Goal: Transaction & Acquisition: Book appointment/travel/reservation

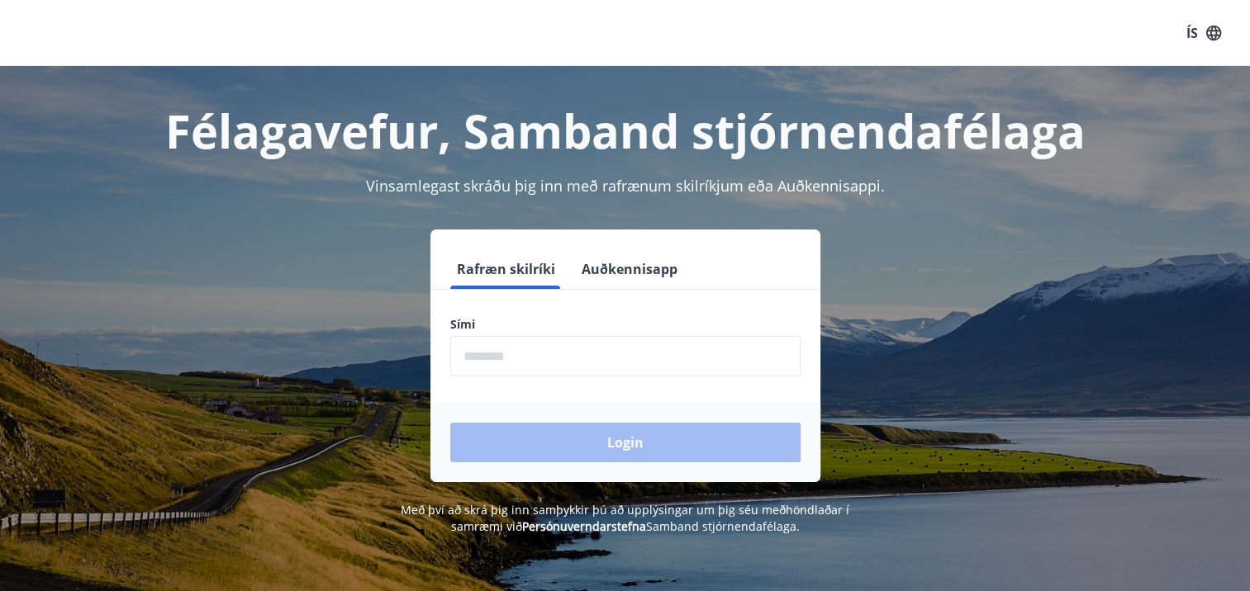
click at [549, 347] on input "phone" at bounding box center [625, 356] width 350 height 40
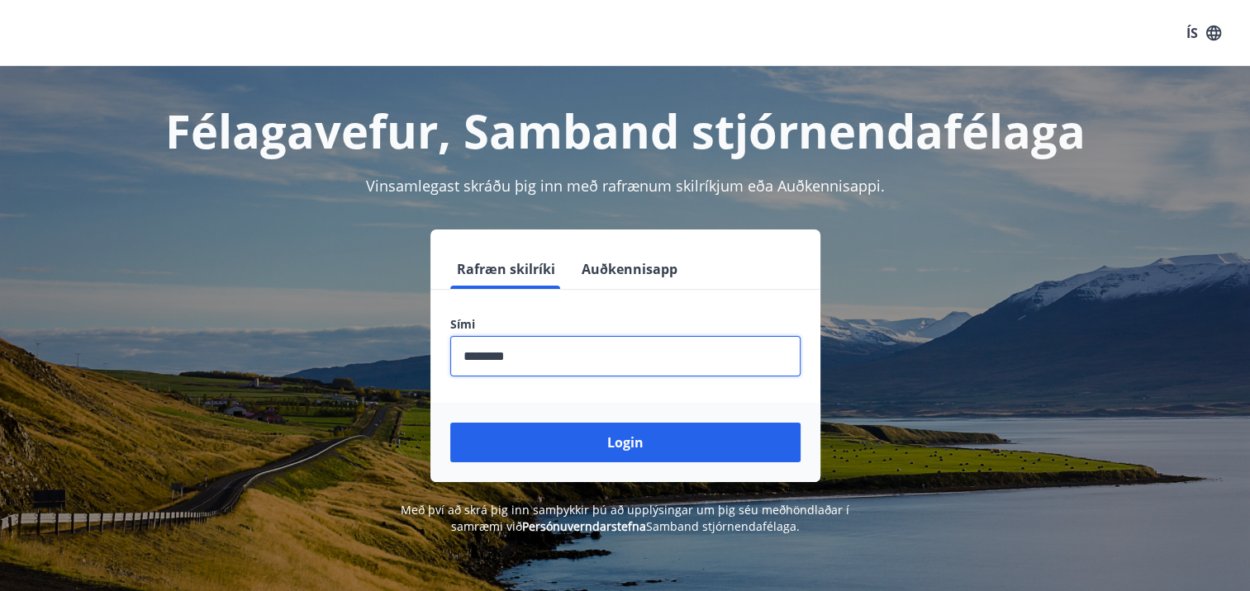
type input "********"
click at [450, 423] on button "Login" at bounding box center [625, 443] width 350 height 40
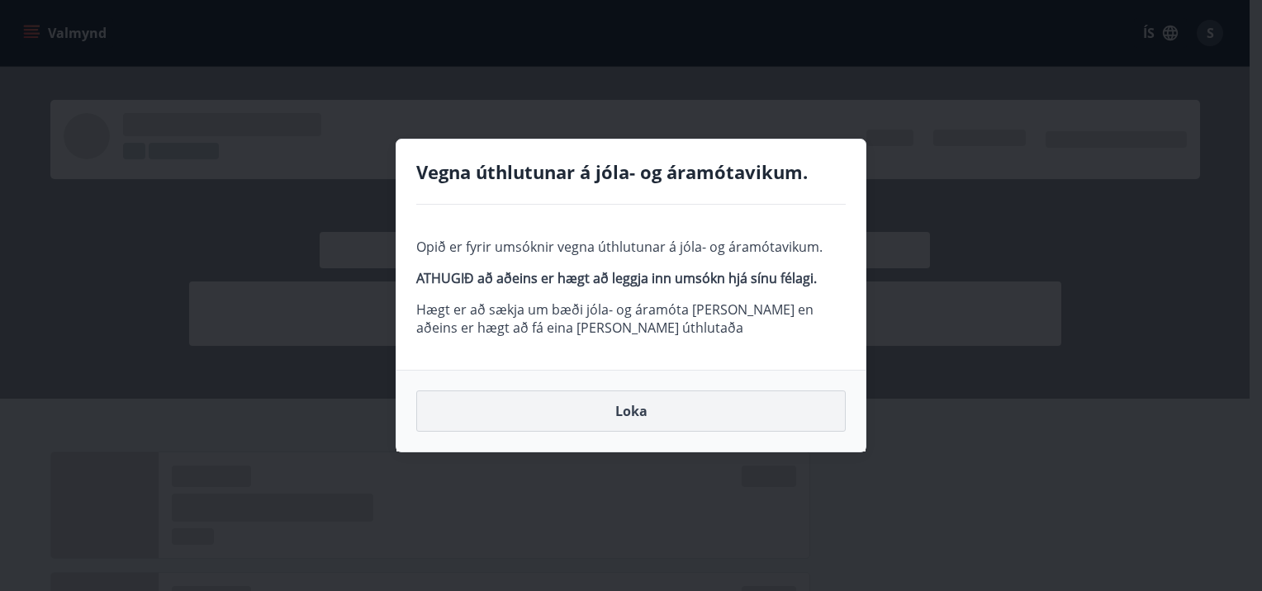
click at [631, 413] on button "Loka" at bounding box center [631, 411] width 430 height 41
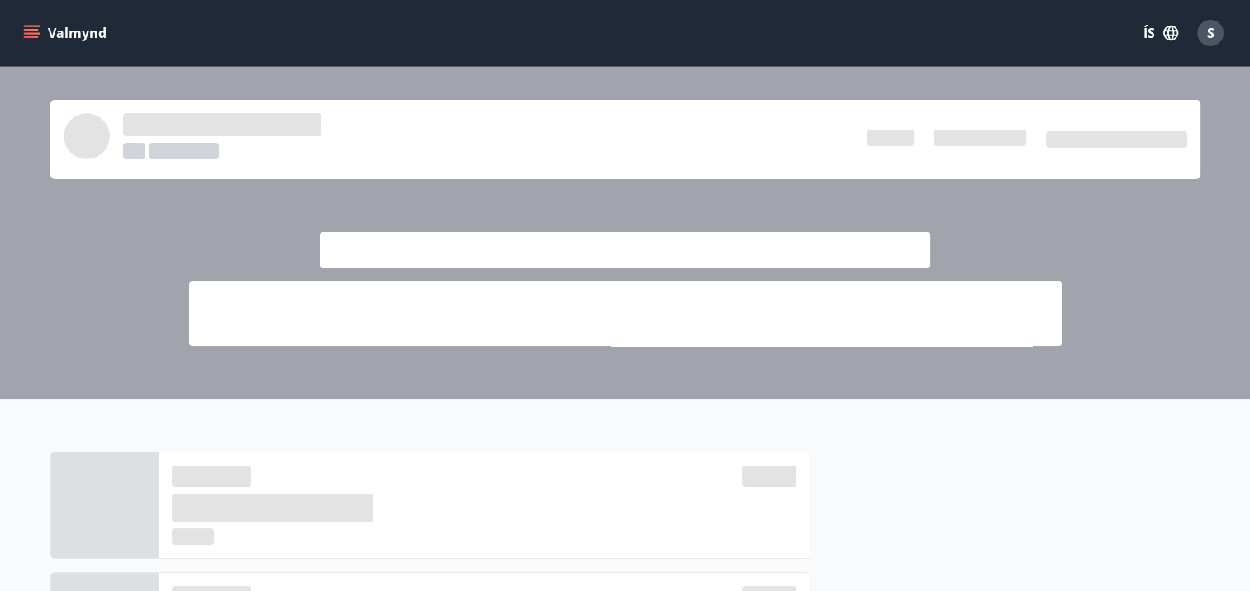
click at [32, 31] on icon "menu" at bounding box center [31, 33] width 17 height 17
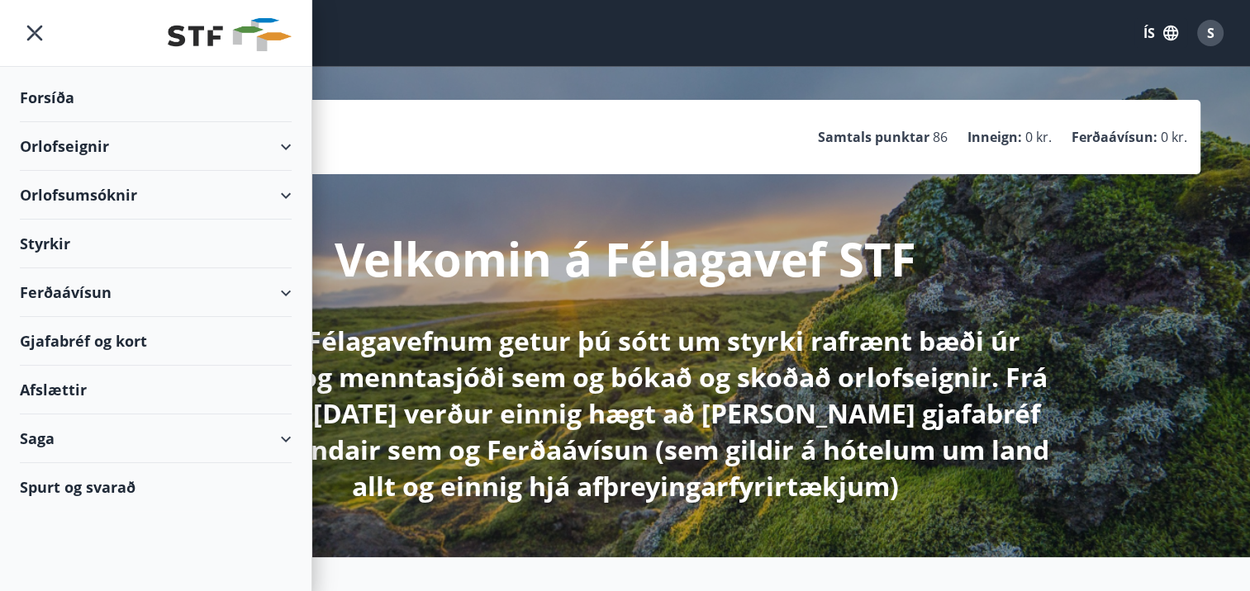
click at [294, 149] on icon at bounding box center [286, 147] width 20 height 20
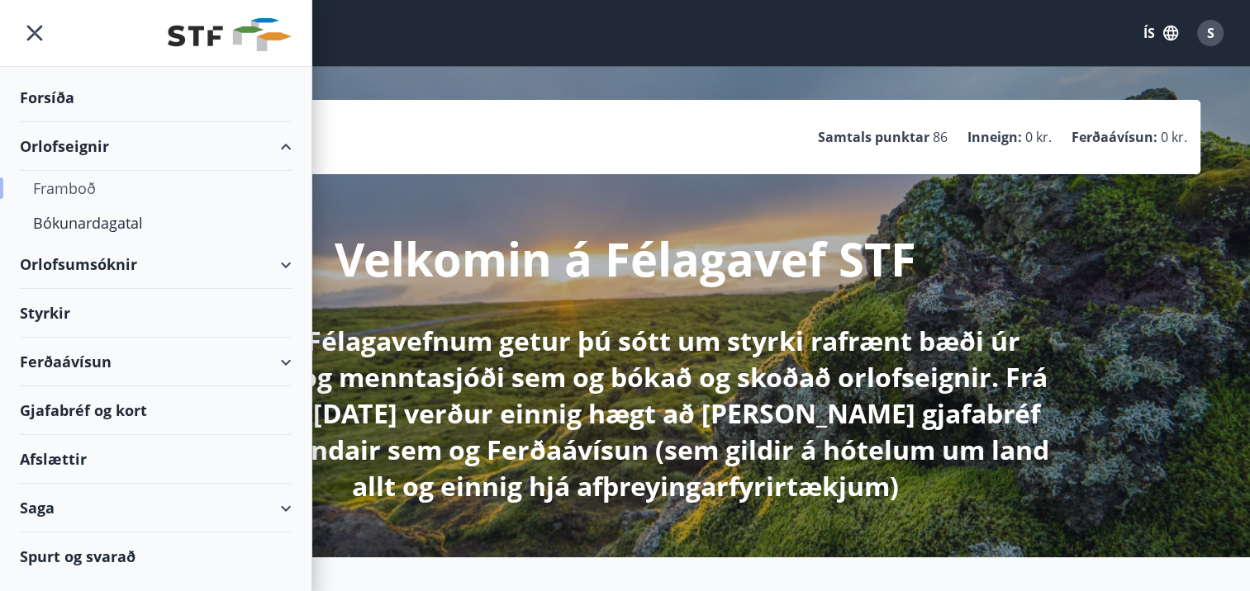
click at [79, 187] on div "Framboð" at bounding box center [155, 188] width 245 height 35
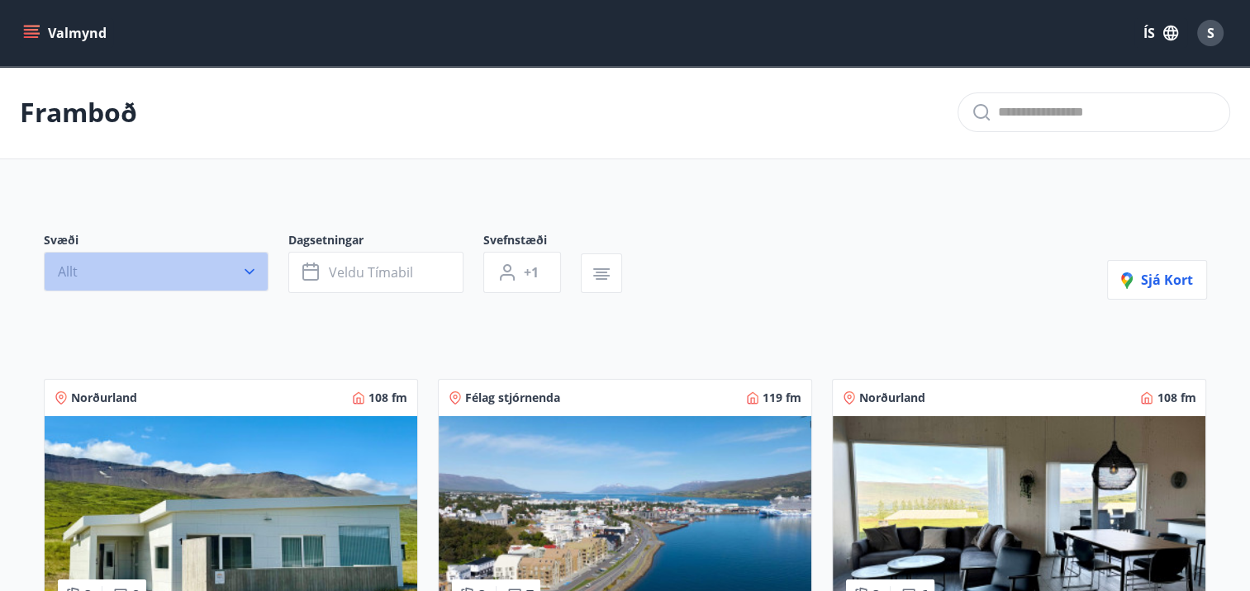
click at [251, 272] on icon "button" at bounding box center [250, 272] width 10 height 6
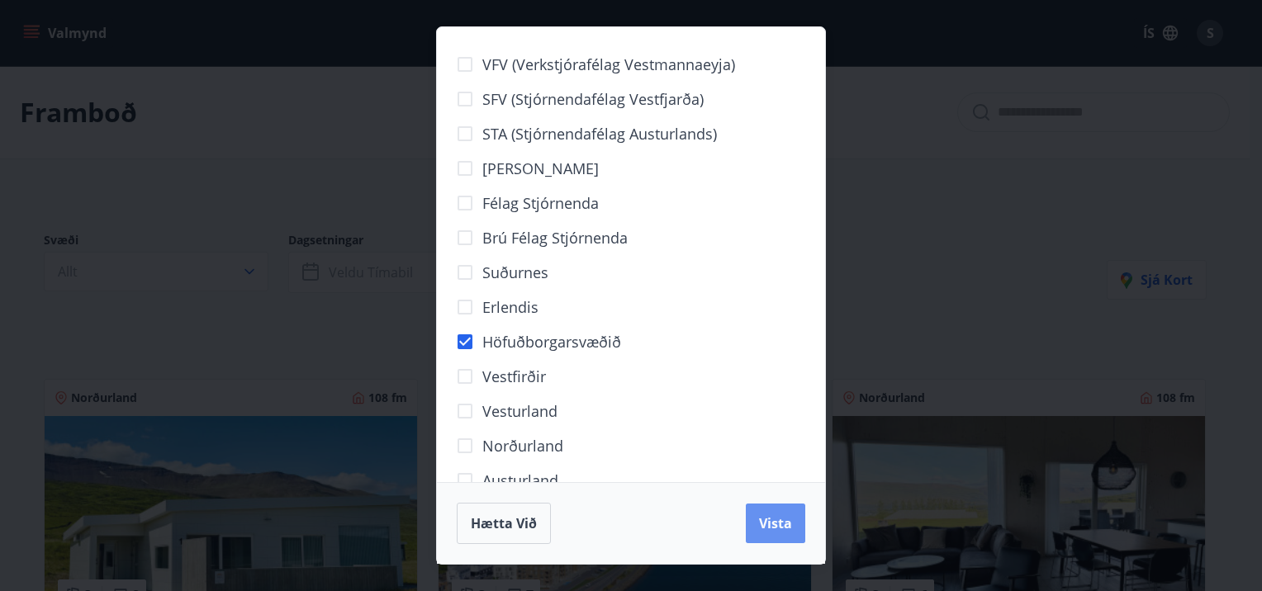
drag, startPoint x: 781, startPoint y: 516, endPoint x: 687, endPoint y: 426, distance: 129.7
click at [779, 516] on span "Vista" at bounding box center [775, 524] width 33 height 18
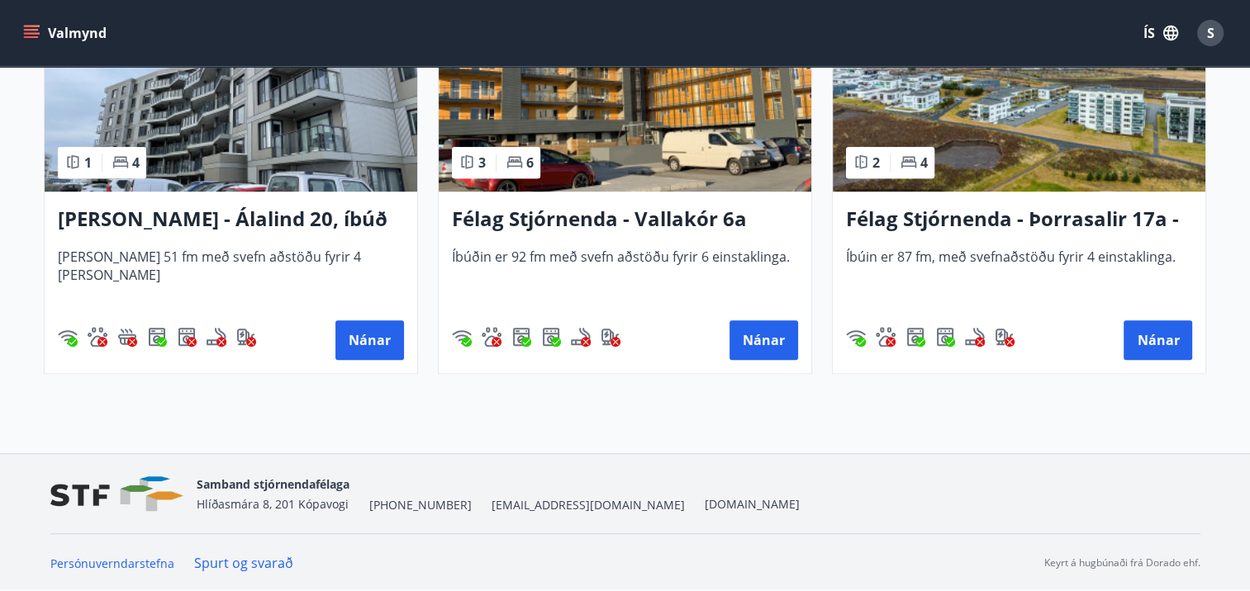
scroll to position [1120, 0]
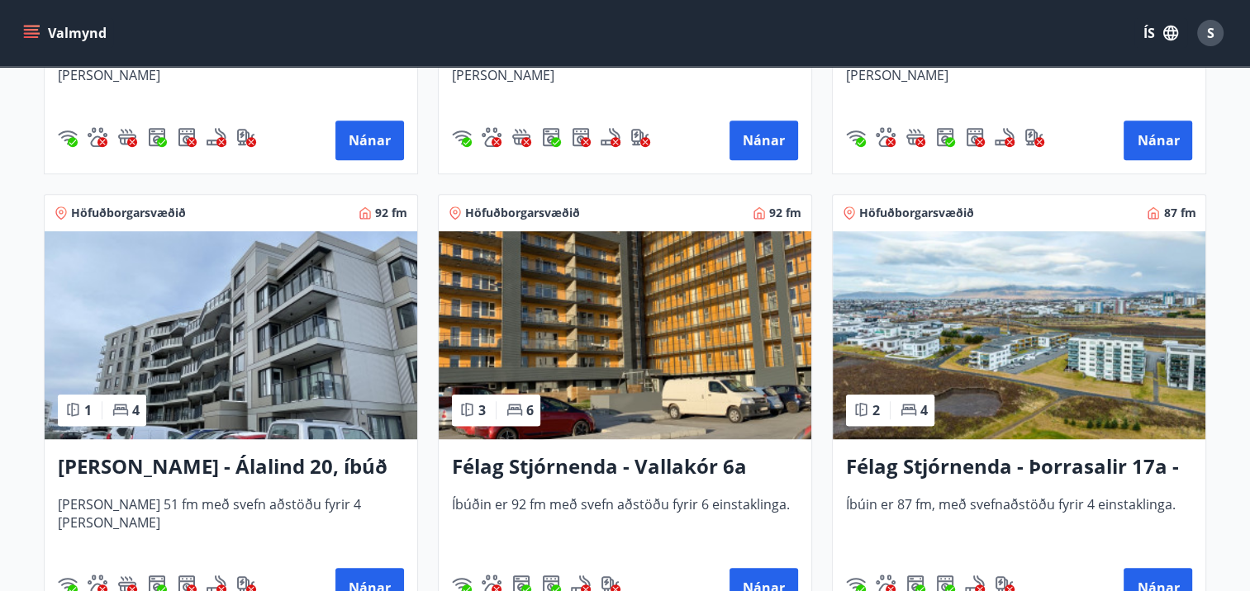
click at [918, 465] on h3 "Félag Stjórnenda - Þorrasalir 17a - 211" at bounding box center [1019, 468] width 346 height 30
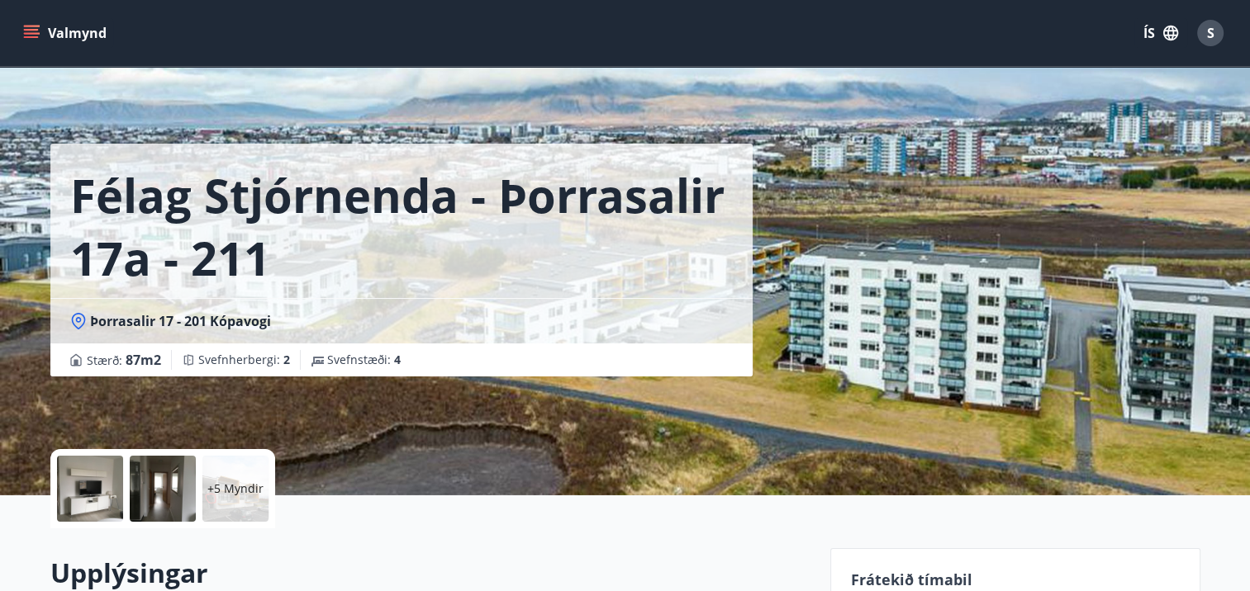
click at [406, 397] on div "Félag Stjórnenda - Þorrasalir 17a - 211 Þorrasalir 17 - 201 Kópavogi Stærð : 87…" at bounding box center [433, 248] width 767 height 496
click at [790, 288] on div "Félag Stjórnenda - Þorrasalir 17a - 211 Þorrasalir 17 - 201 Kópavogi Stærð : 87…" at bounding box center [433, 188] width 767 height 377
click at [588, 433] on div "Félag Stjórnenda - Þorrasalir 17a - 211 Þorrasalir 17 - 201 Kópavogi Stærð : 87…" at bounding box center [433, 248] width 767 height 496
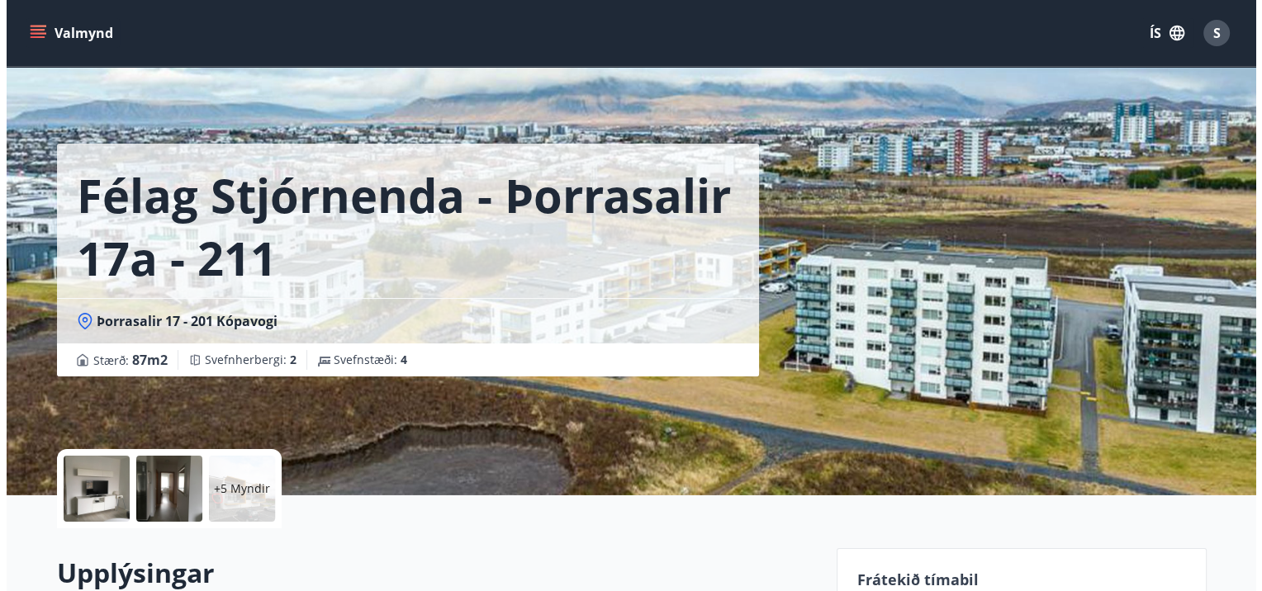
scroll to position [83, 0]
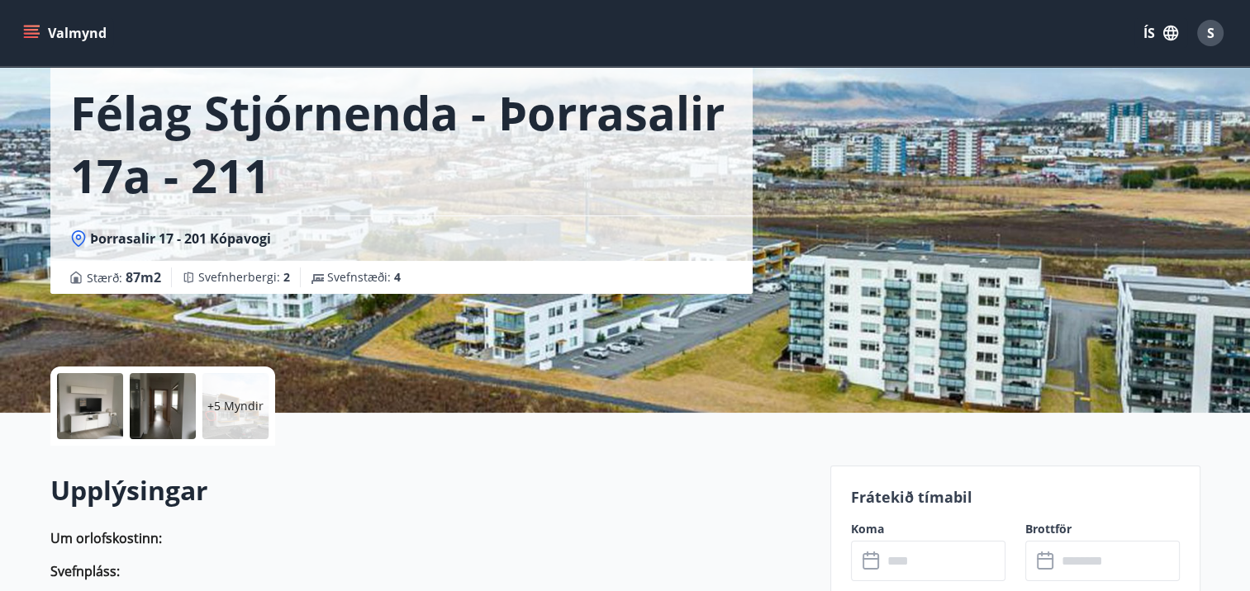
click at [84, 412] on div at bounding box center [90, 406] width 66 height 66
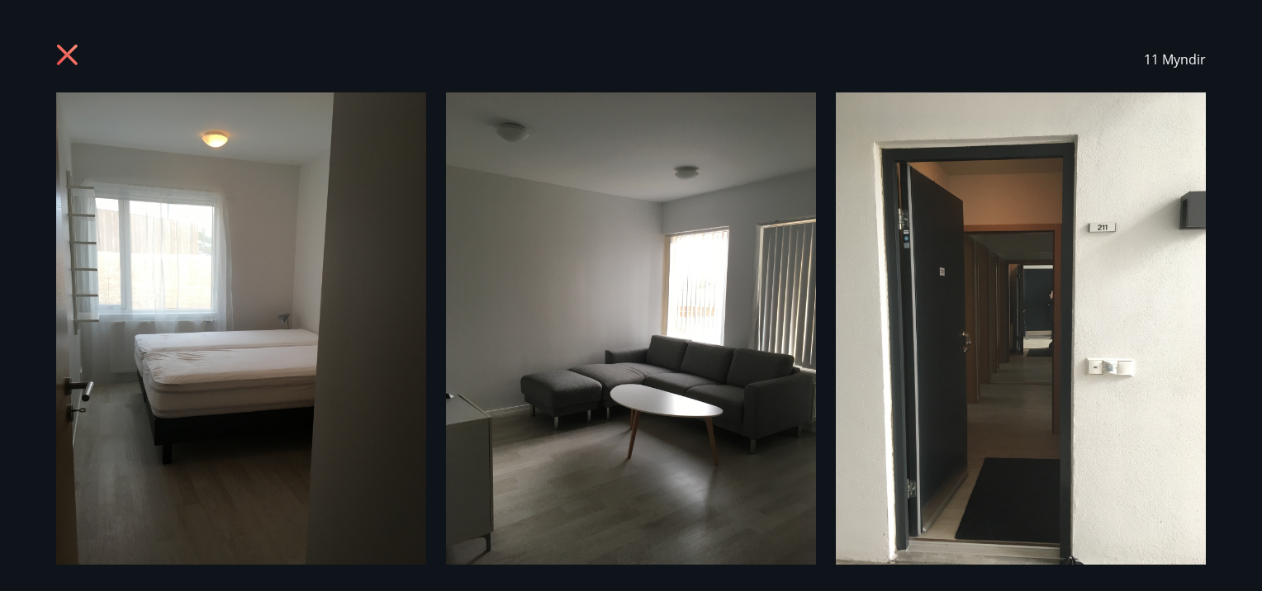
click at [66, 48] on icon at bounding box center [69, 57] width 26 height 26
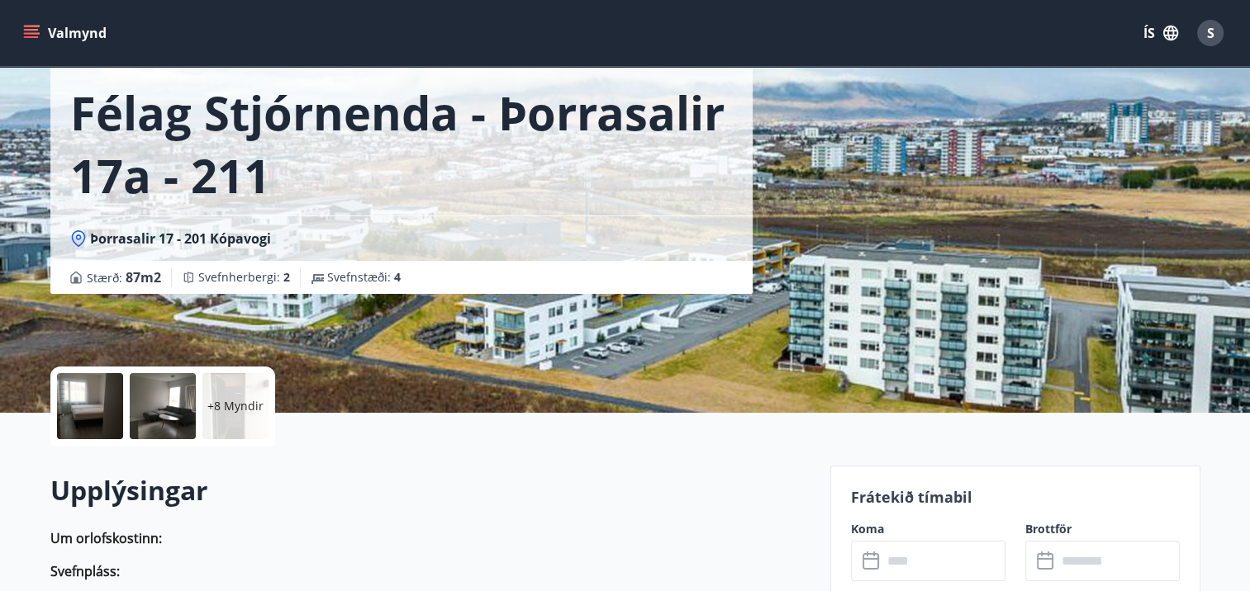
click at [90, 416] on div at bounding box center [90, 406] width 66 height 66
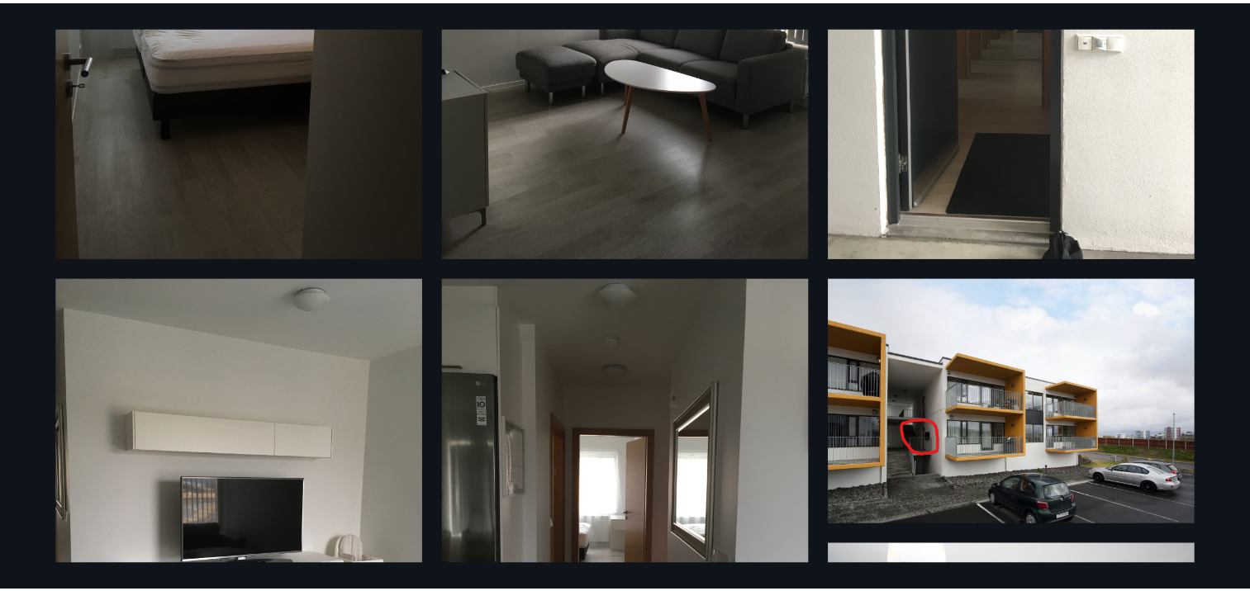
scroll to position [0, 0]
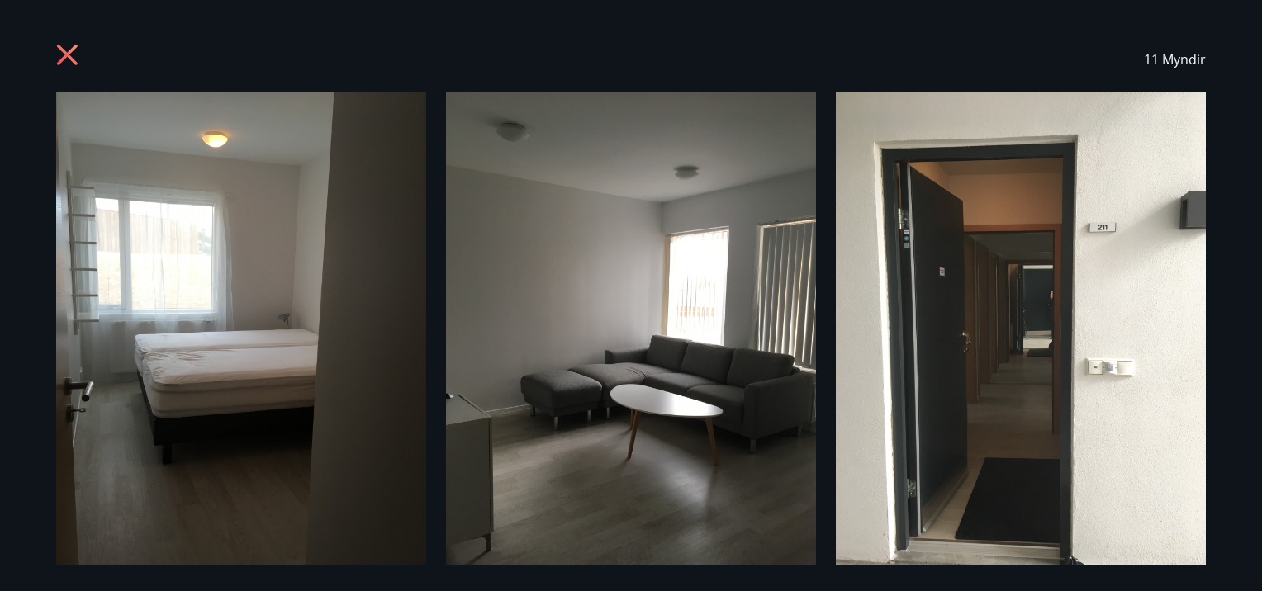
click at [63, 53] on icon at bounding box center [69, 57] width 26 height 26
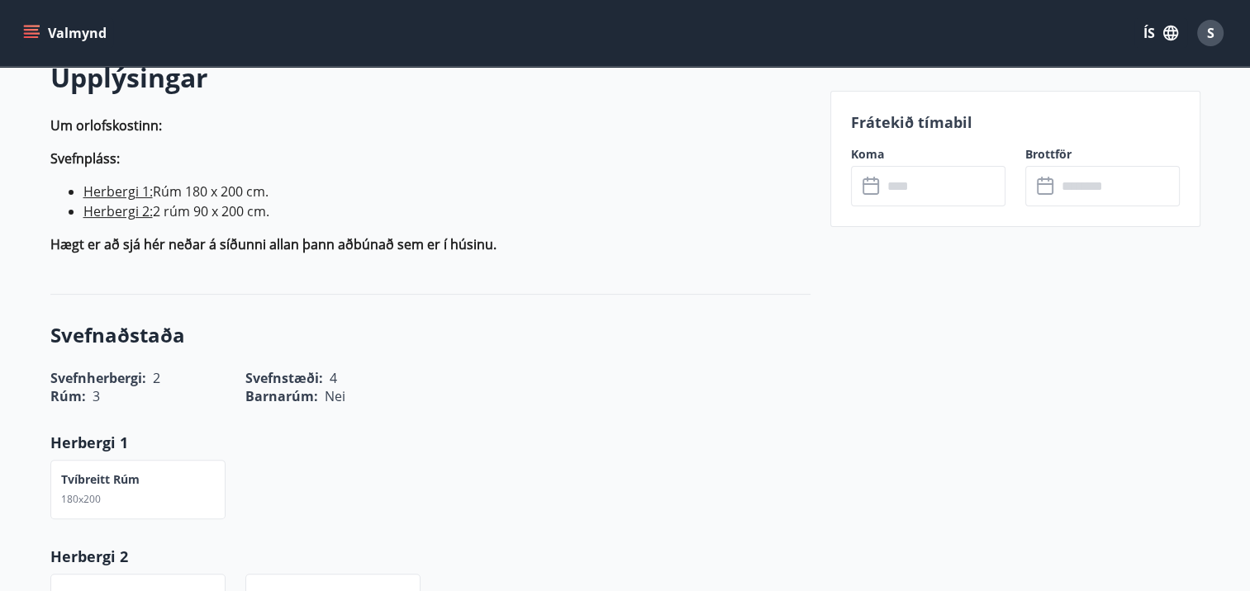
scroll to position [83, 0]
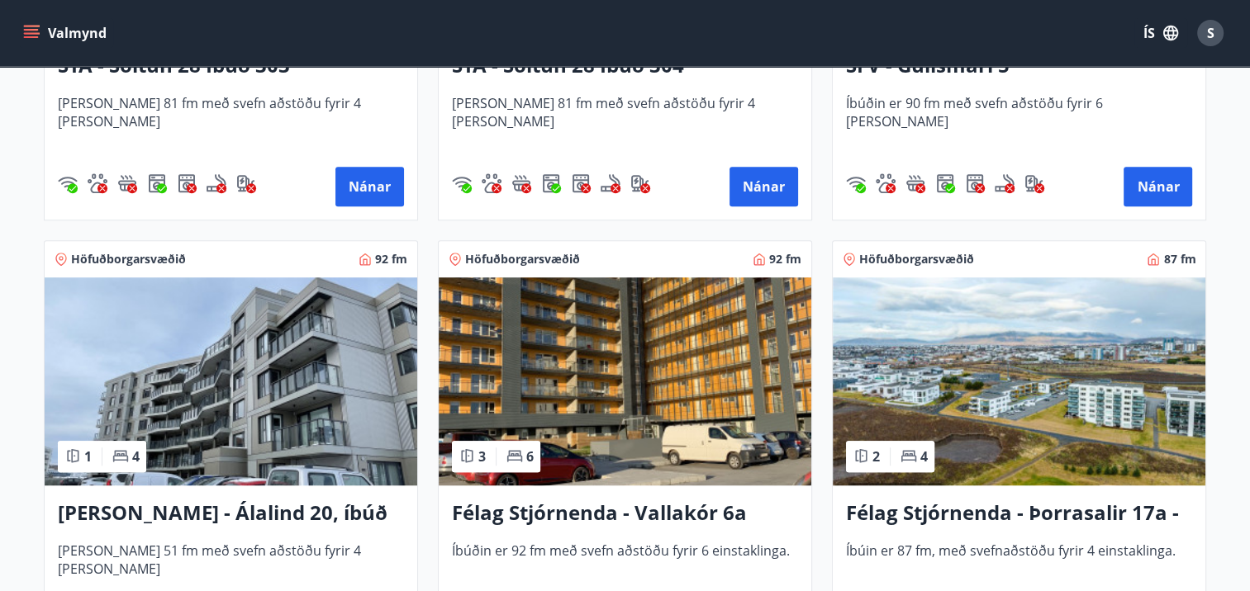
scroll to position [1239, 0]
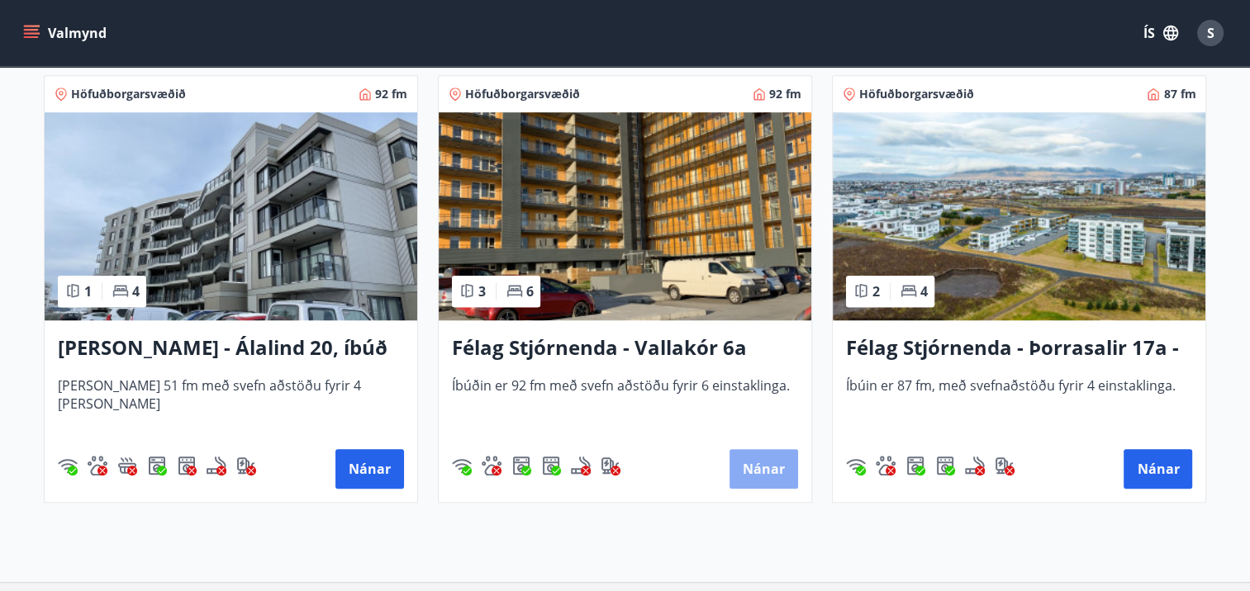
click at [747, 467] on button "Nánar" at bounding box center [763, 469] width 69 height 40
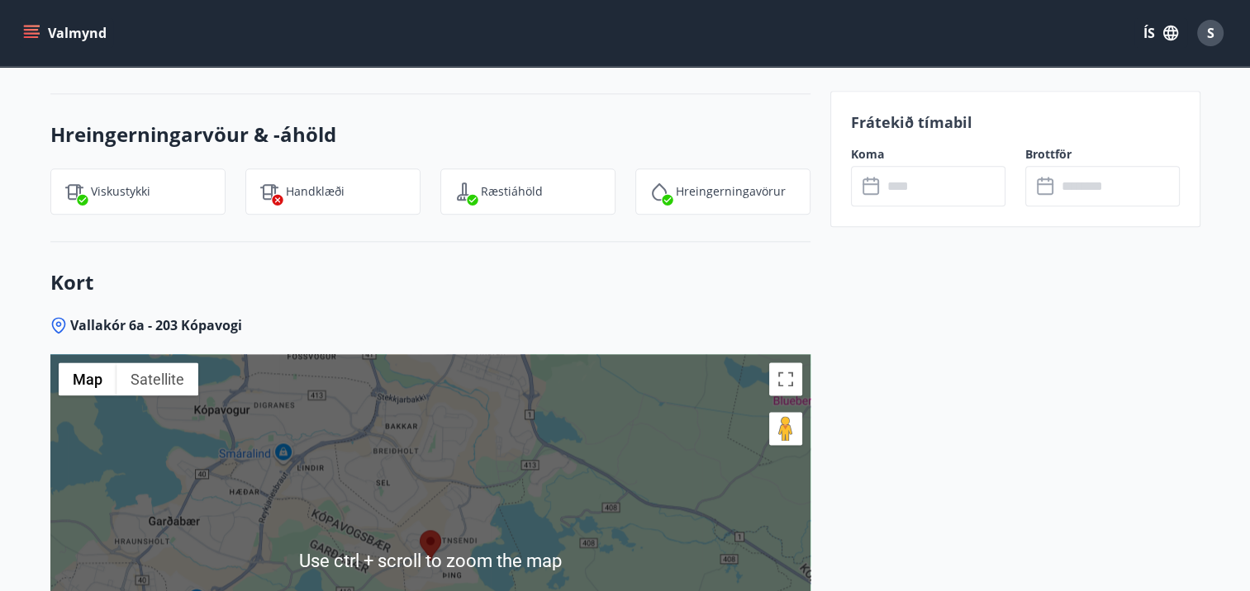
scroll to position [2313, 0]
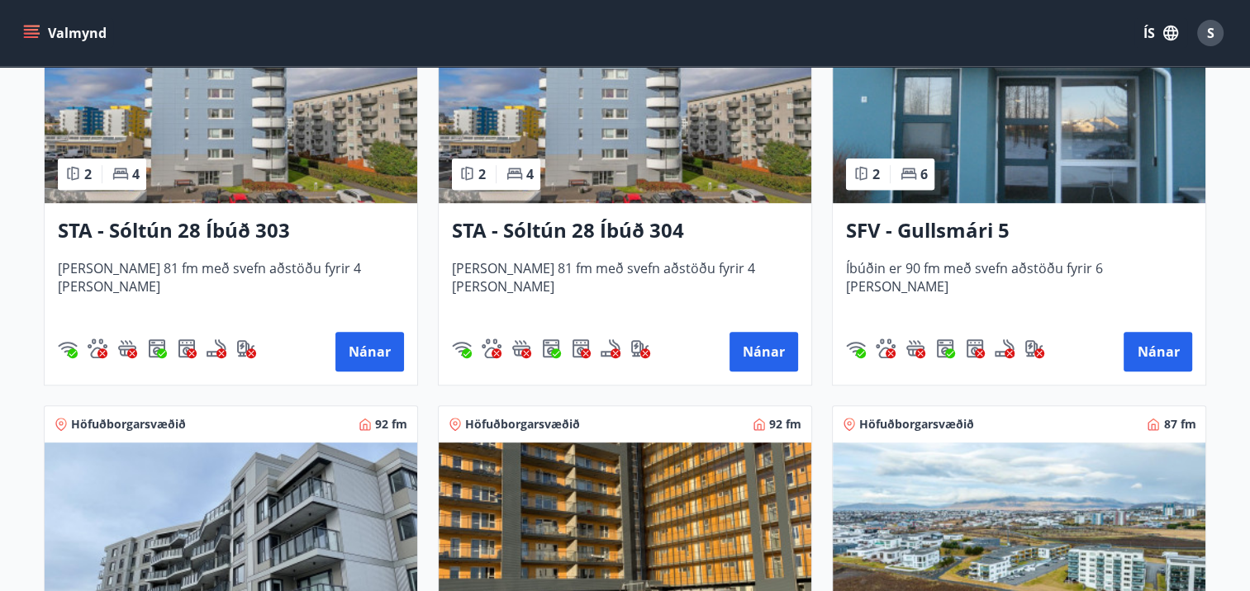
scroll to position [1157, 0]
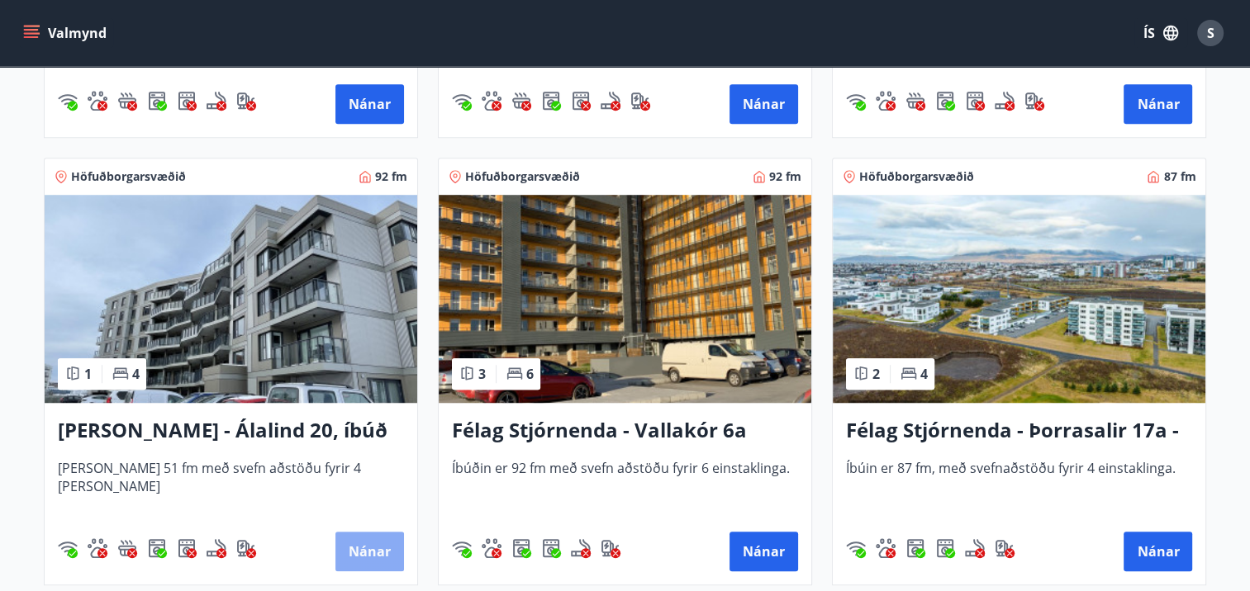
click at [355, 543] on button "Nánar" at bounding box center [369, 552] width 69 height 40
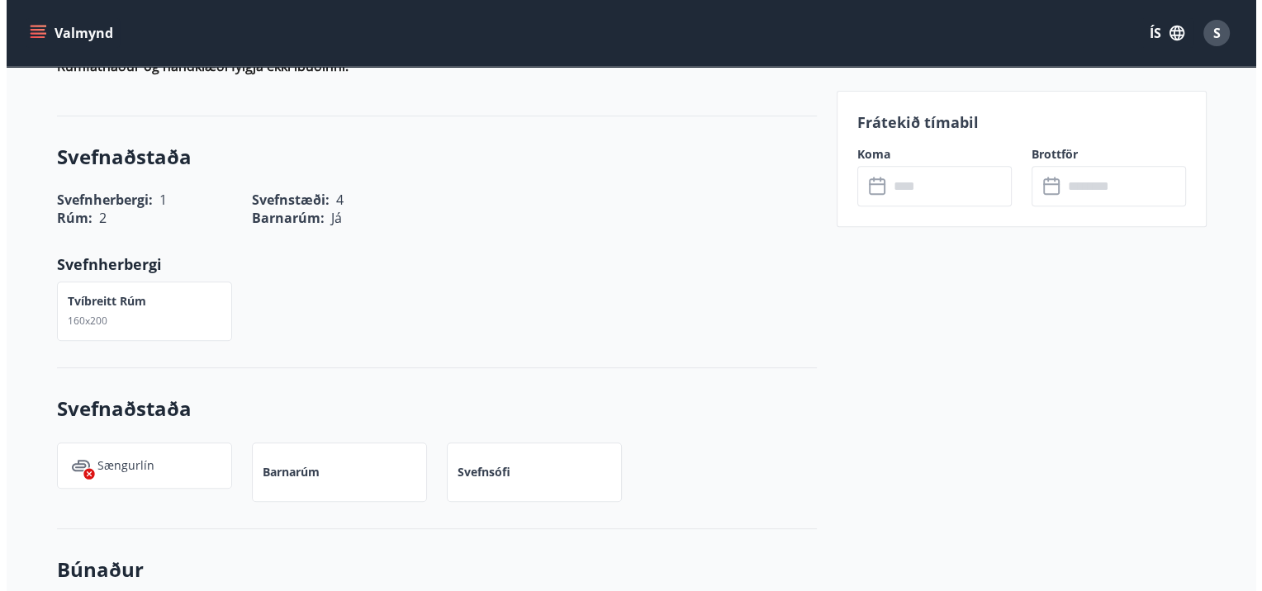
scroll to position [83, 0]
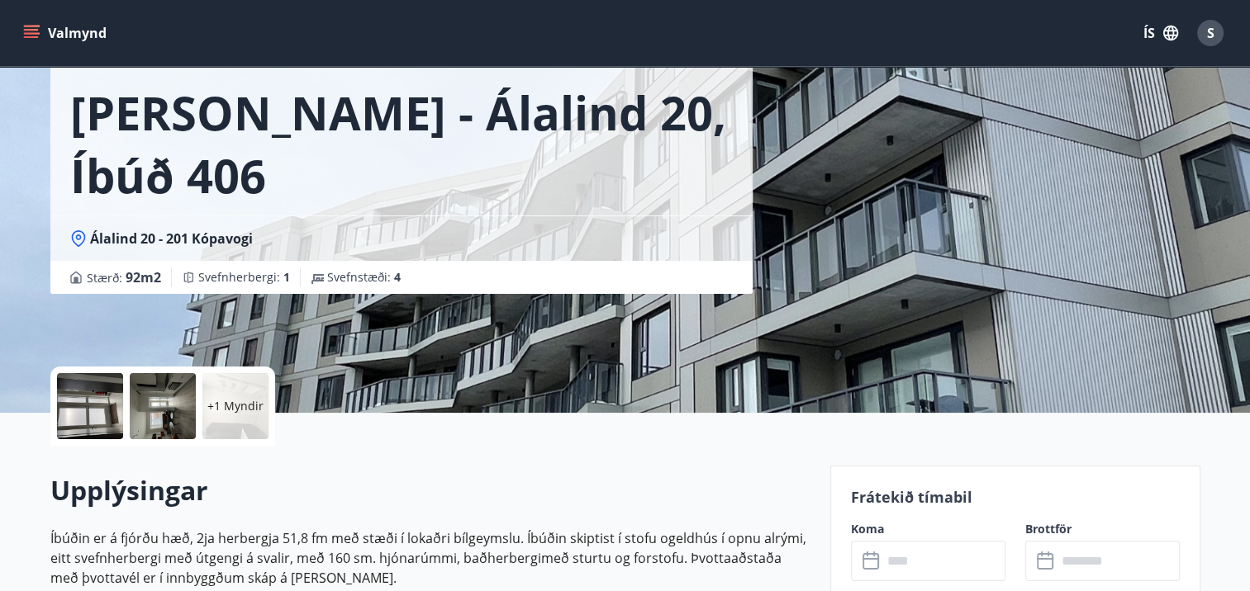
click at [102, 416] on div at bounding box center [90, 406] width 66 height 66
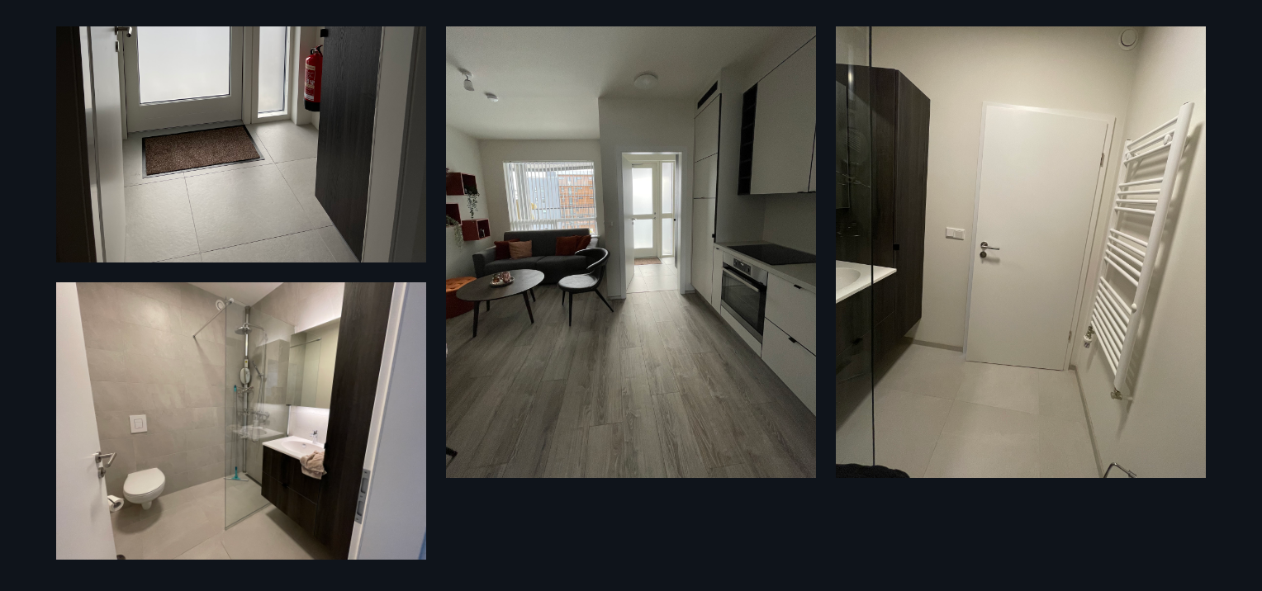
scroll to position [290, 0]
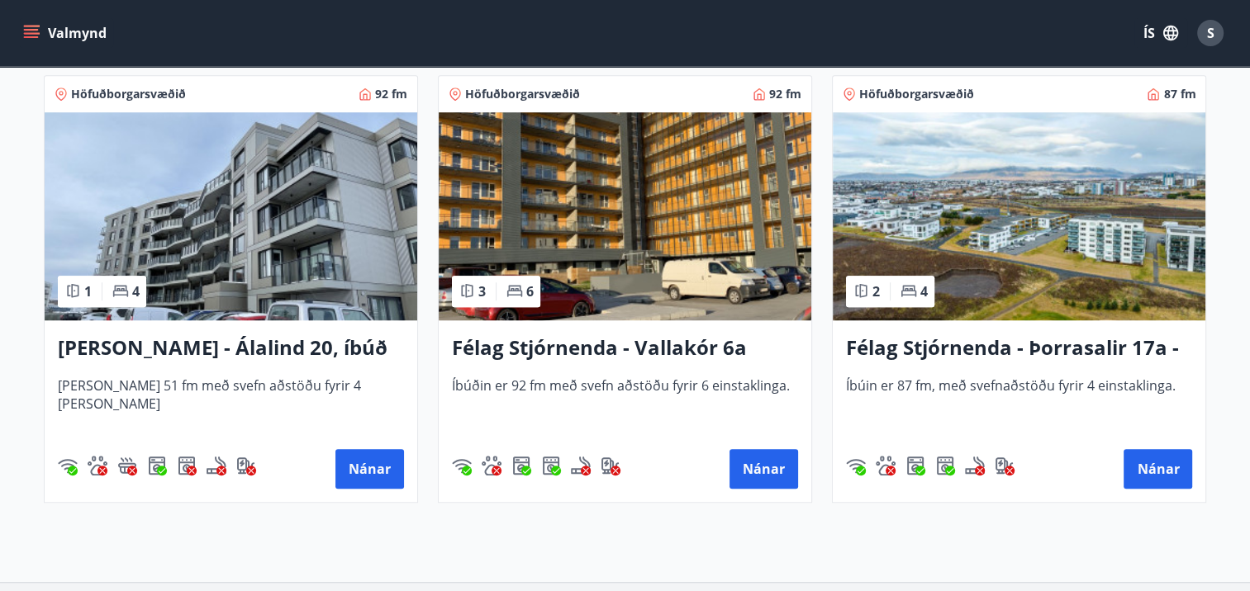
scroll to position [1074, 0]
